Goal: Task Accomplishment & Management: Manage account settings

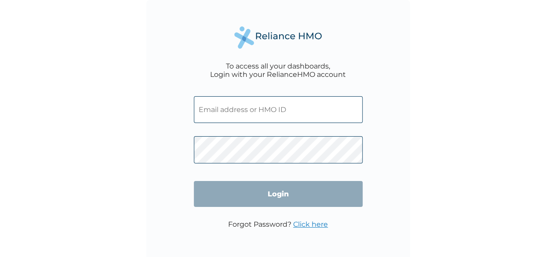
click at [286, 119] on input "text" at bounding box center [278, 109] width 169 height 27
click at [306, 106] on input "text" at bounding box center [278, 109] width 169 height 27
type input "[PERSON_NAME][EMAIL_ADDRESS][DOMAIN_NAME]"
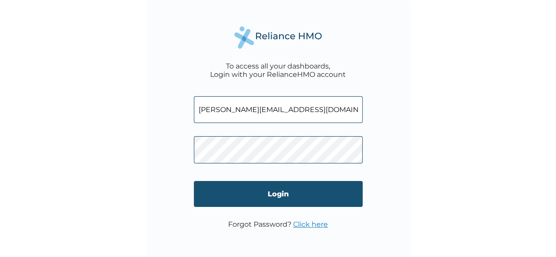
click at [331, 205] on input "Login" at bounding box center [278, 194] width 169 height 26
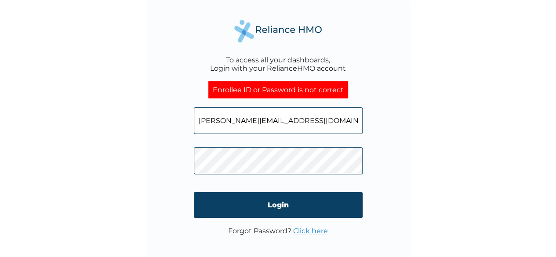
click at [329, 126] on input "[PERSON_NAME][EMAIL_ADDRESS][DOMAIN_NAME]" at bounding box center [278, 120] width 169 height 27
click at [258, 126] on input "[PERSON_NAME][EMAIL_ADDRESS][DOMAIN_NAME]" at bounding box center [278, 120] width 169 height 27
drag, startPoint x: 258, startPoint y: 126, endPoint x: 342, endPoint y: 115, distance: 84.2
click at [262, 126] on input "[PERSON_NAME][EMAIL_ADDRESS][DOMAIN_NAME]" at bounding box center [278, 120] width 169 height 27
drag, startPoint x: 319, startPoint y: 120, endPoint x: 183, endPoint y: 132, distance: 136.3
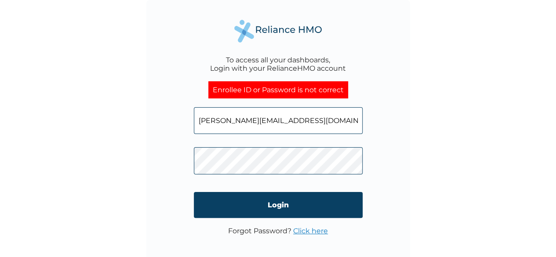
click at [183, 132] on div "To access all your dashboards, Login with your RelianceHMO account Enrollee ID …" at bounding box center [278, 132] width 264 height 264
click at [287, 124] on input "text" at bounding box center [278, 120] width 169 height 27
type input "[EMAIL_ADDRESS][DOMAIN_NAME]"
click at [240, 203] on input "Login" at bounding box center [278, 205] width 169 height 26
drag, startPoint x: 305, startPoint y: 122, endPoint x: 167, endPoint y: 127, distance: 138.1
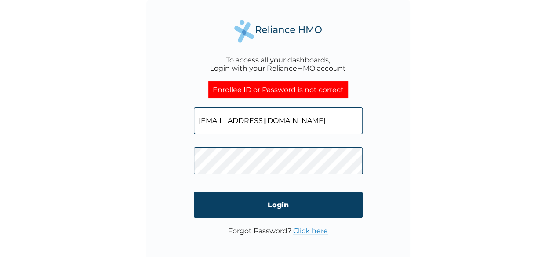
click at [167, 127] on div "To access all your dashboards, Login with your RelianceHMO account Enrollee ID …" at bounding box center [278, 132] width 264 height 264
click at [273, 118] on input "text" at bounding box center [278, 120] width 169 height 27
type input "[PERSON_NAME][EMAIL_ADDRESS][DOMAIN_NAME]"
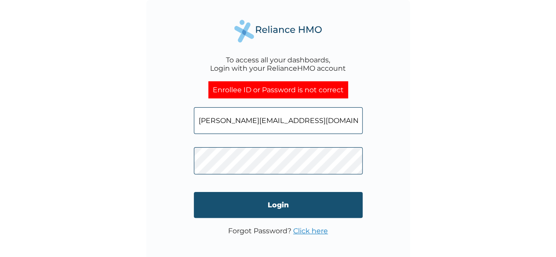
click at [279, 207] on input "Login" at bounding box center [278, 205] width 169 height 26
